Goal: Task Accomplishment & Management: Use online tool/utility

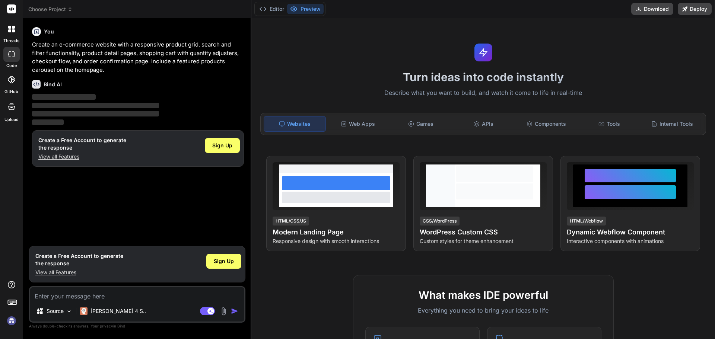
type textarea "x"
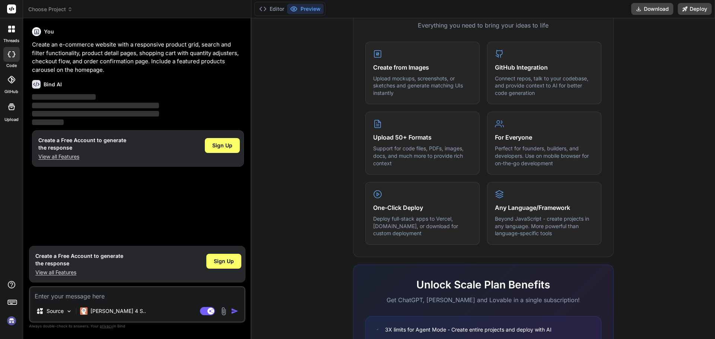
scroll to position [371, 0]
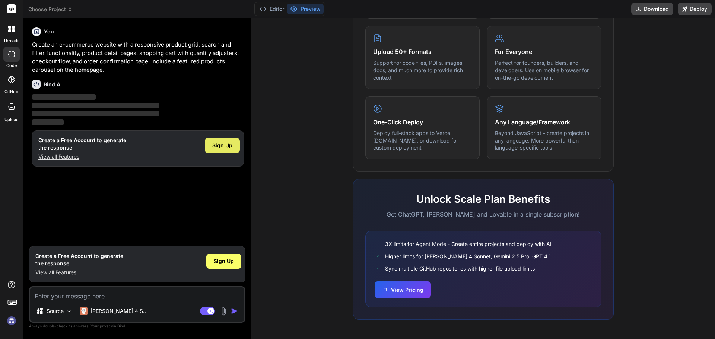
click at [226, 140] on div "Sign Up" at bounding box center [222, 145] width 35 height 15
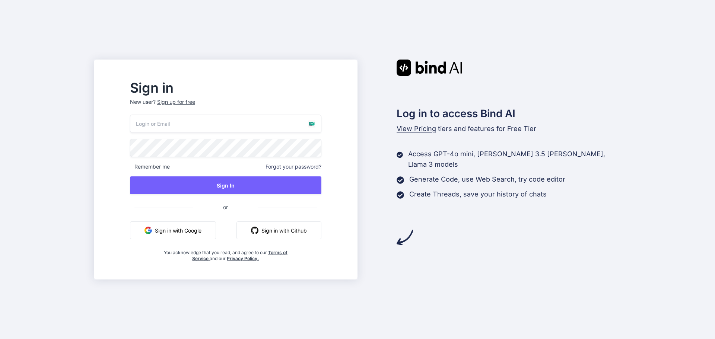
click at [321, 121] on input "email" at bounding box center [225, 124] width 191 height 18
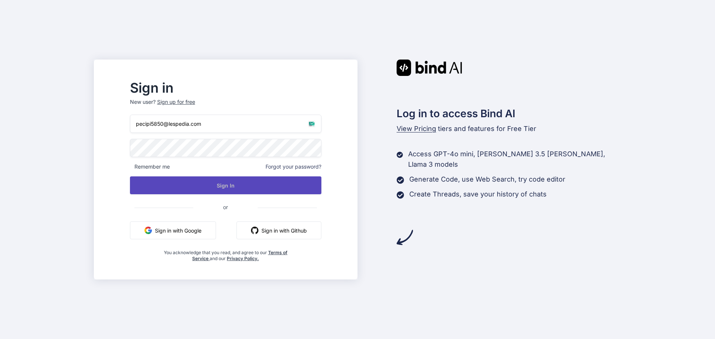
click at [235, 185] on button "Sign In" at bounding box center [225, 186] width 191 height 18
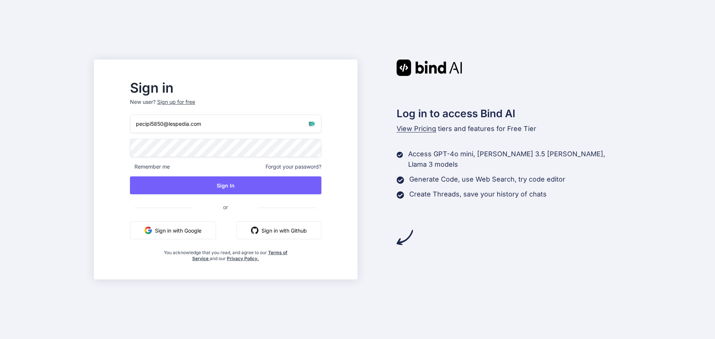
click at [321, 126] on input "email" at bounding box center [225, 124] width 191 height 18
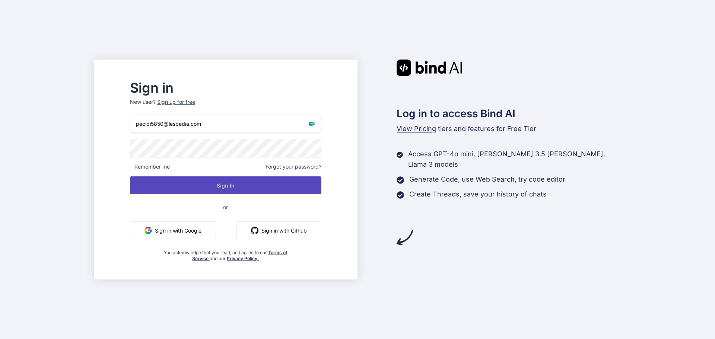
click at [237, 187] on button "Sign In" at bounding box center [225, 186] width 191 height 18
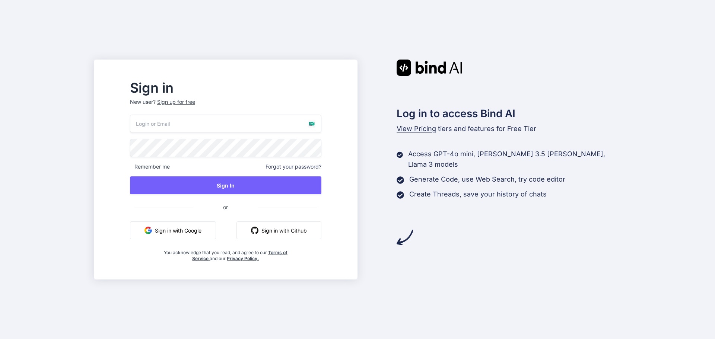
click at [221, 126] on input "email" at bounding box center [225, 124] width 191 height 18
click at [321, 125] on input "email" at bounding box center [225, 124] width 191 height 18
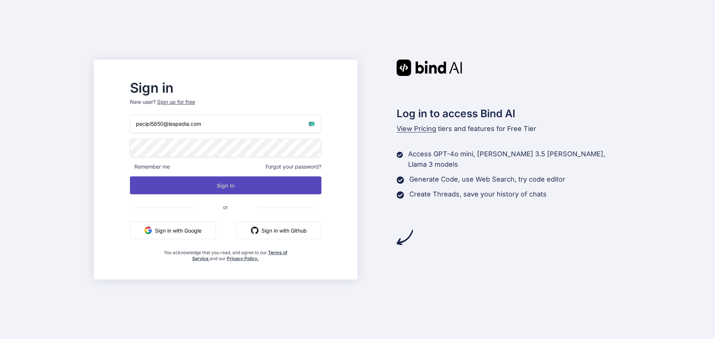
click at [236, 189] on button "Sign In" at bounding box center [225, 186] width 191 height 18
